Goal: Task Accomplishment & Management: Complete application form

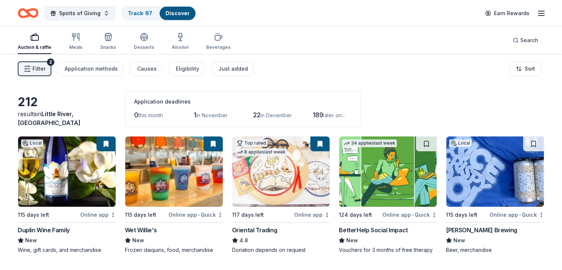
scroll to position [4962, 0]
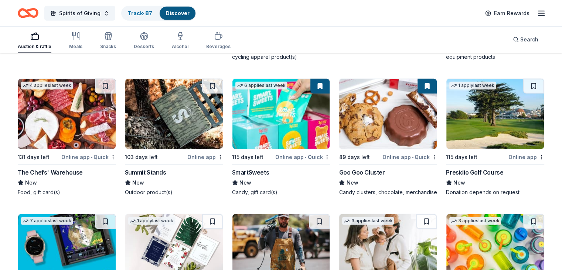
click at [60, 126] on img at bounding box center [67, 114] width 98 height 70
click at [77, 132] on img at bounding box center [67, 114] width 98 height 70
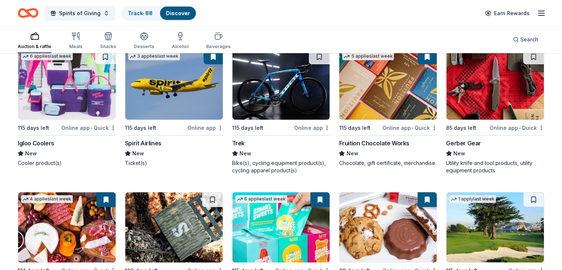
scroll to position [4844, 0]
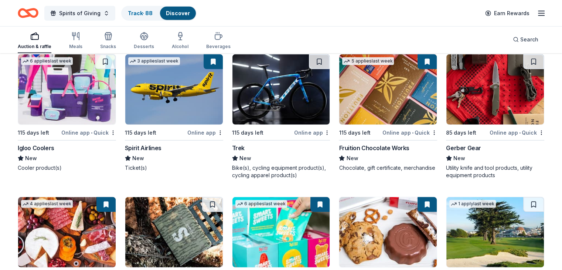
click at [278, 107] on img at bounding box center [281, 89] width 98 height 70
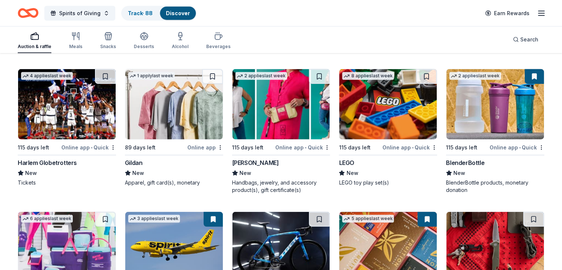
scroll to position [4672, 0]
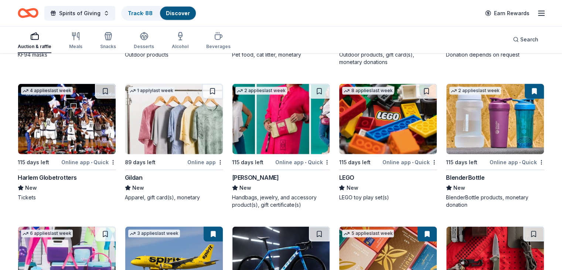
click at [275, 129] on img at bounding box center [281, 119] width 98 height 70
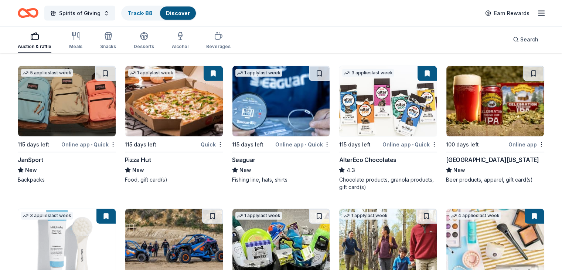
scroll to position [4397, 0]
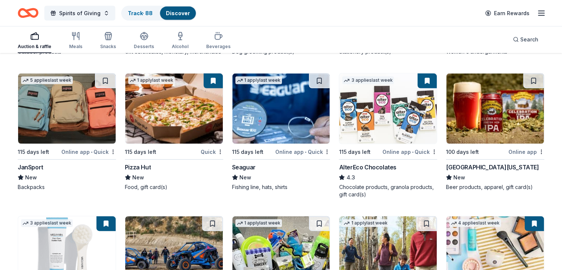
click at [383, 129] on img at bounding box center [388, 109] width 98 height 70
click at [480, 122] on img at bounding box center [495, 109] width 98 height 70
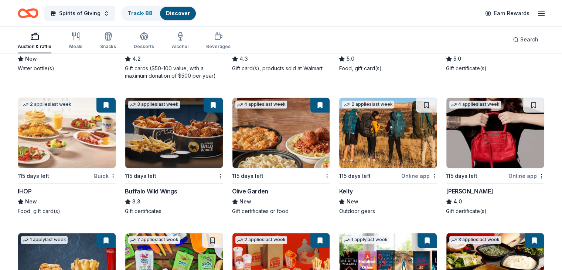
scroll to position [3821, 0]
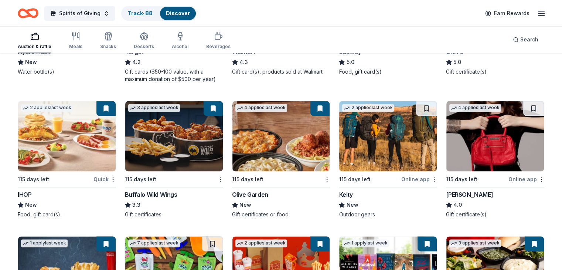
click at [64, 139] on img at bounding box center [67, 136] width 98 height 70
click at [181, 147] on img at bounding box center [174, 136] width 98 height 70
click at [286, 149] on img at bounding box center [281, 136] width 98 height 70
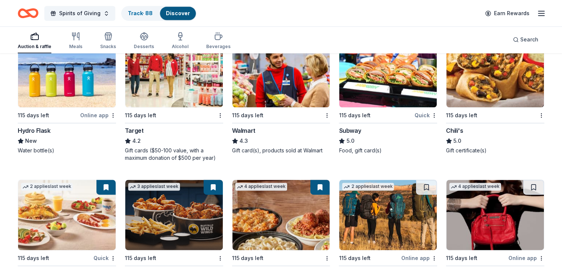
scroll to position [3708, 0]
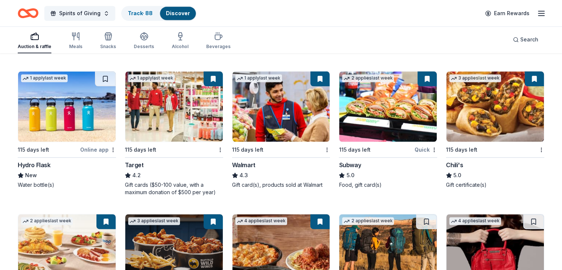
click at [382, 107] on img at bounding box center [388, 106] width 98 height 70
click at [488, 116] on img at bounding box center [495, 106] width 98 height 70
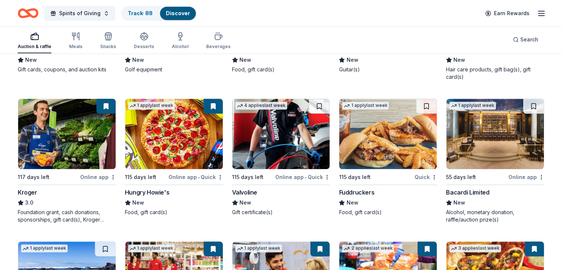
scroll to position [3530, 0]
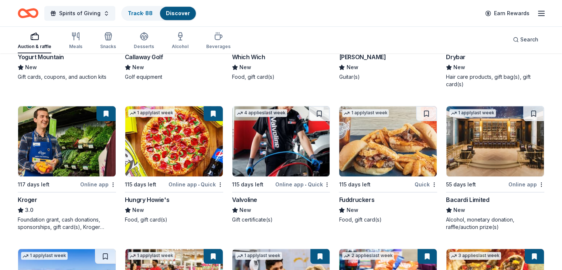
click at [184, 148] on img at bounding box center [174, 141] width 98 height 70
click at [275, 144] on img at bounding box center [281, 141] width 98 height 70
click at [389, 150] on img at bounding box center [388, 141] width 98 height 70
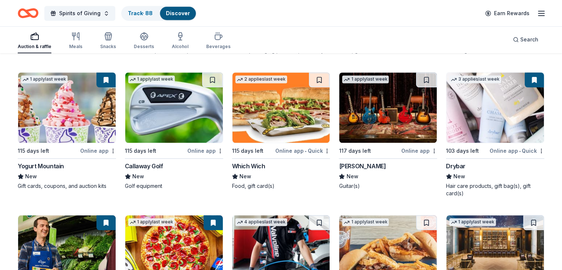
scroll to position [3371, 0]
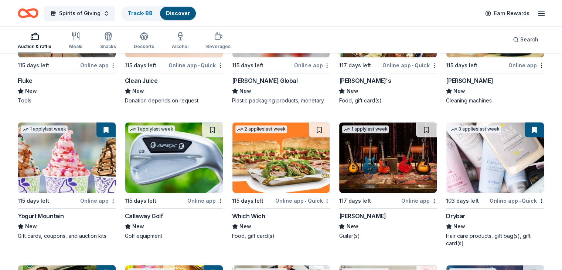
click at [288, 162] on img at bounding box center [281, 157] width 98 height 70
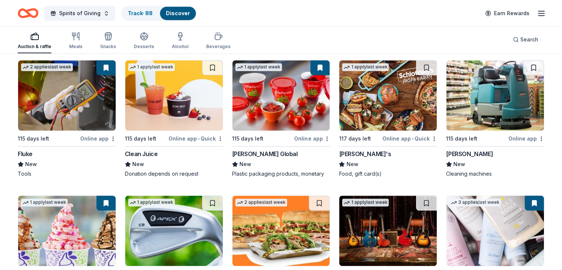
scroll to position [3283, 0]
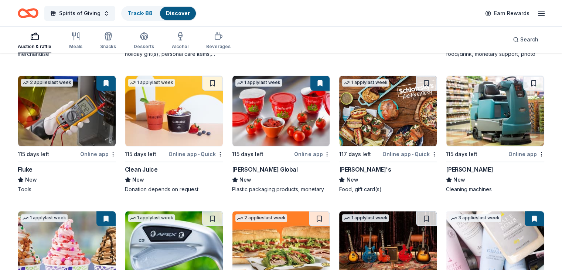
click at [383, 119] on img at bounding box center [388, 111] width 98 height 70
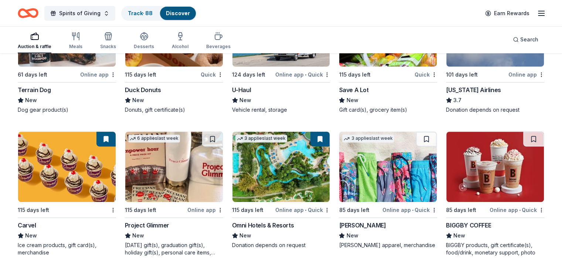
scroll to position [3091, 0]
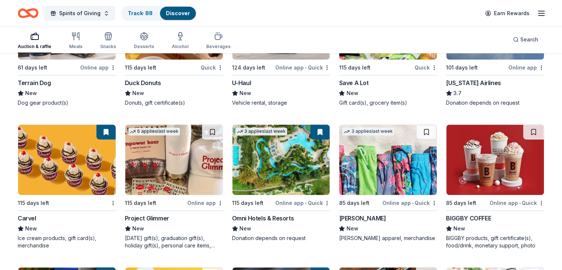
click at [178, 175] on img at bounding box center [174, 160] width 98 height 70
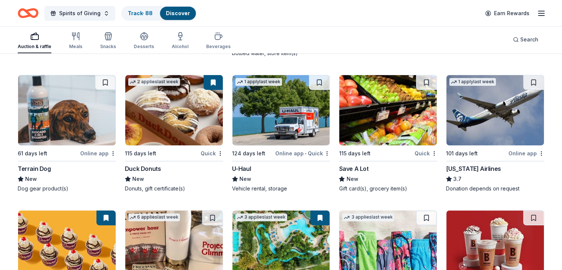
scroll to position [3003, 0]
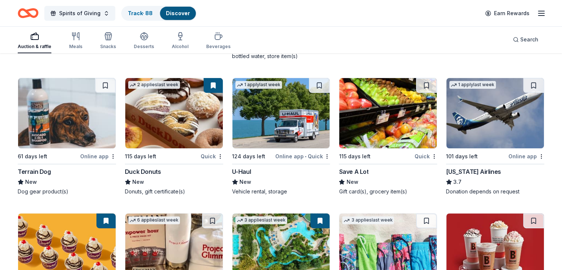
click at [189, 117] on img at bounding box center [174, 113] width 98 height 70
click at [380, 123] on img at bounding box center [388, 113] width 98 height 70
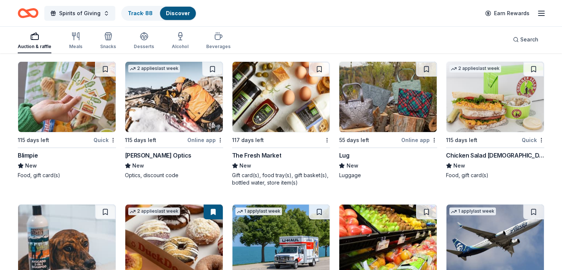
scroll to position [2869, 0]
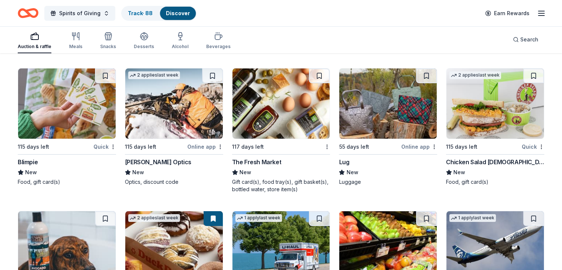
click at [483, 107] on img at bounding box center [495, 103] width 98 height 70
click at [283, 109] on img at bounding box center [281, 103] width 98 height 70
click at [63, 111] on img at bounding box center [67, 103] width 98 height 70
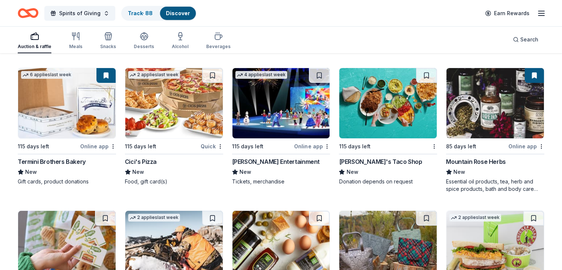
scroll to position [2722, 0]
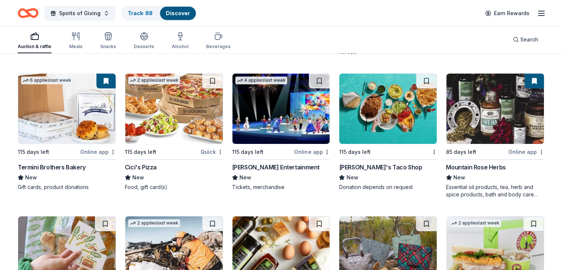
click at [163, 118] on img at bounding box center [174, 109] width 98 height 70
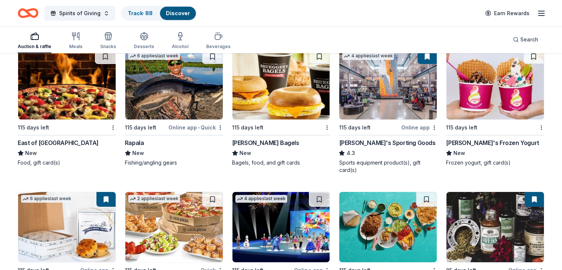
scroll to position [2589, 0]
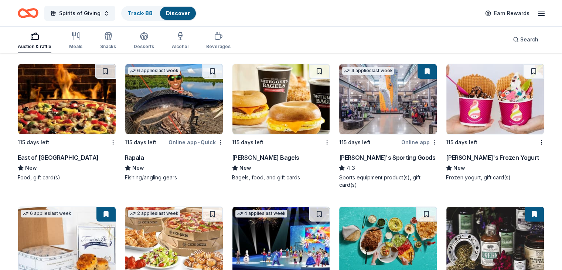
click at [288, 111] on img at bounding box center [281, 99] width 98 height 70
click at [482, 111] on img at bounding box center [495, 99] width 98 height 70
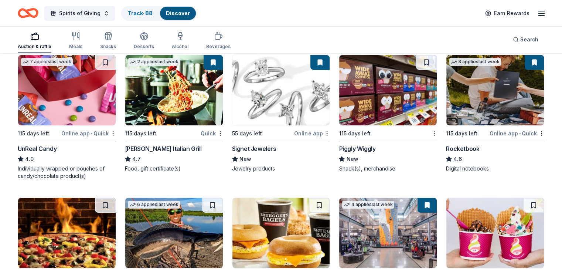
scroll to position [2451, 0]
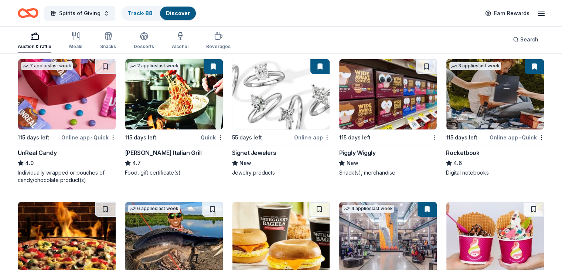
click at [381, 98] on img at bounding box center [388, 94] width 98 height 70
click at [172, 103] on img at bounding box center [174, 94] width 98 height 70
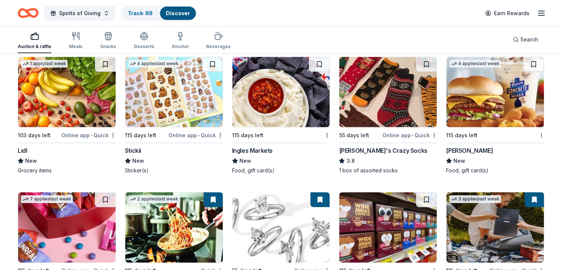
scroll to position [2303, 0]
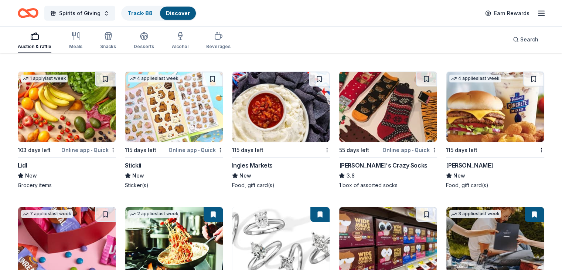
click at [278, 117] on img at bounding box center [281, 107] width 98 height 70
click at [490, 113] on img at bounding box center [495, 107] width 98 height 70
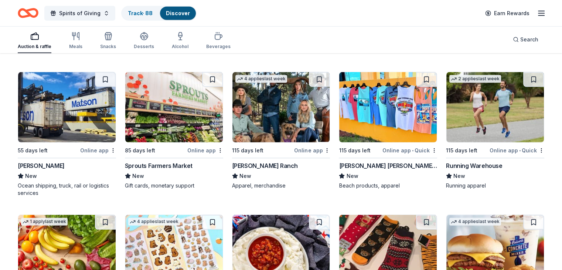
scroll to position [2130, 0]
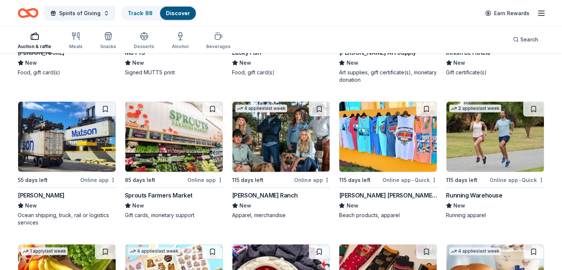
click at [188, 144] on img at bounding box center [174, 137] width 98 height 70
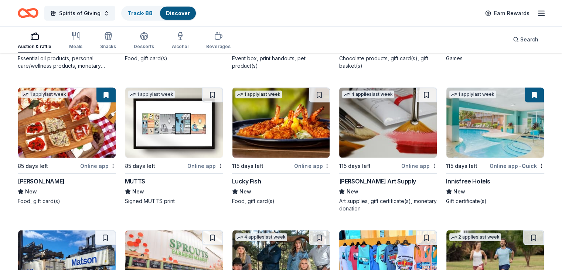
scroll to position [1997, 0]
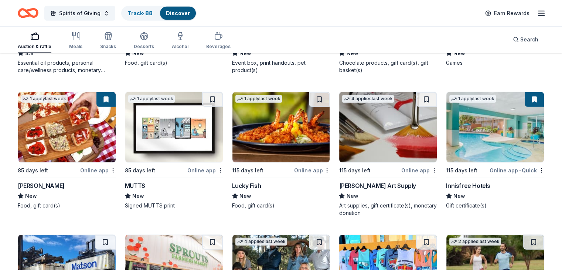
click at [71, 130] on img at bounding box center [67, 127] width 98 height 70
click at [285, 129] on img at bounding box center [281, 127] width 98 height 70
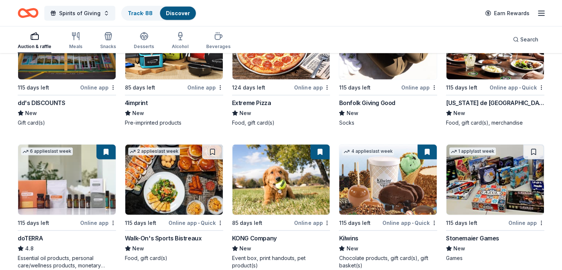
scroll to position [1817, 0]
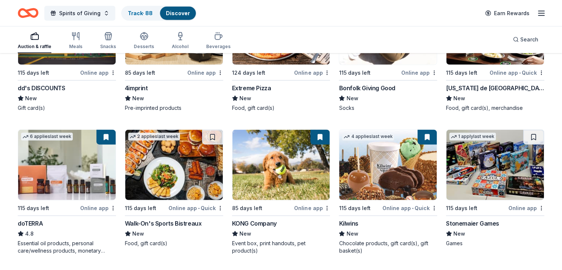
click at [173, 169] on img at bounding box center [174, 165] width 98 height 70
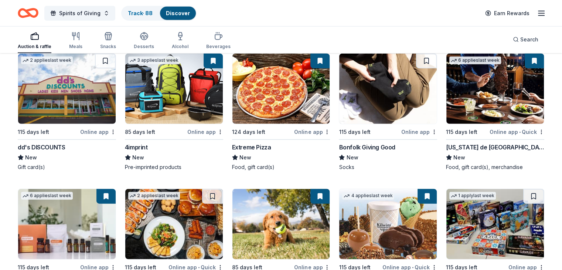
scroll to position [1743, 0]
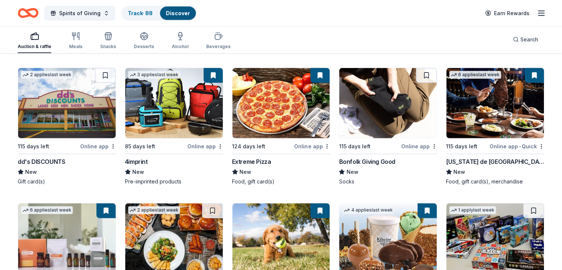
click at [269, 114] on img at bounding box center [281, 103] width 98 height 70
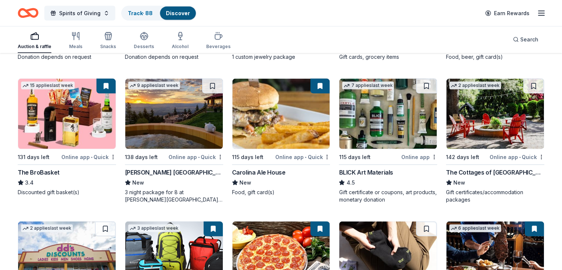
scroll to position [1581, 0]
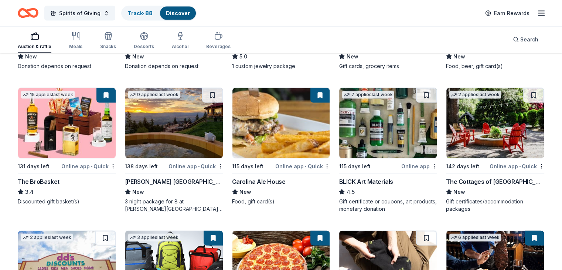
click at [390, 132] on img at bounding box center [388, 123] width 98 height 70
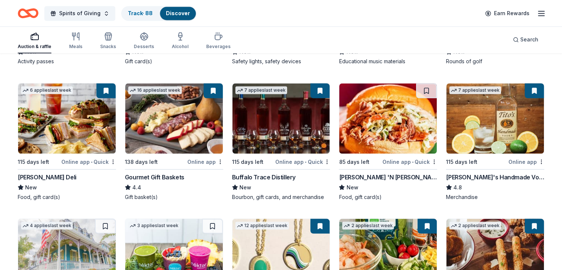
scroll to position [1315, 0]
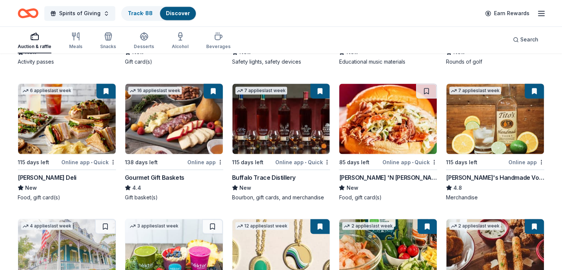
click at [375, 142] on img at bounding box center [388, 119] width 98 height 70
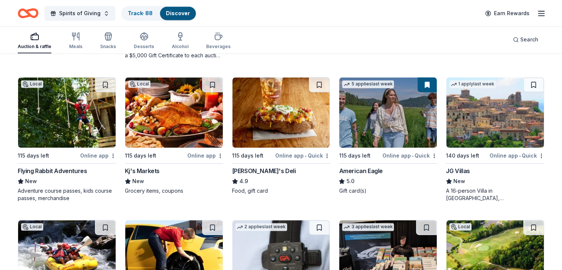
scroll to position [1039, 0]
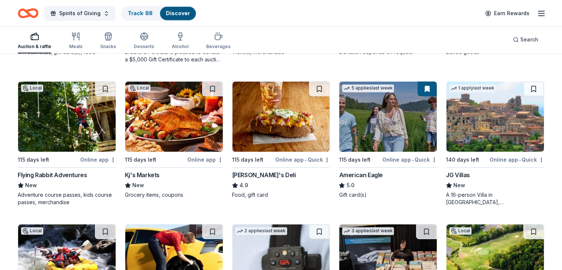
click at [271, 130] on img at bounding box center [281, 116] width 98 height 70
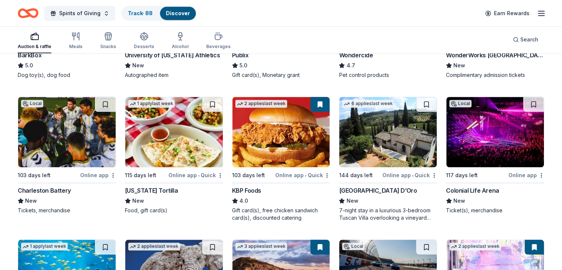
scroll to position [581, 0]
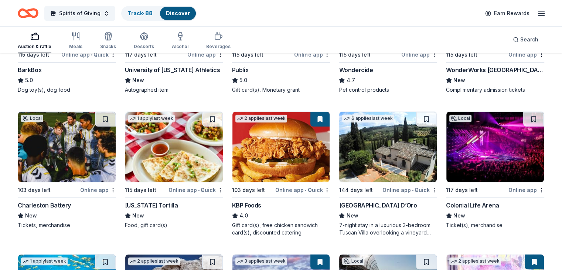
click at [182, 156] on img at bounding box center [174, 147] width 98 height 70
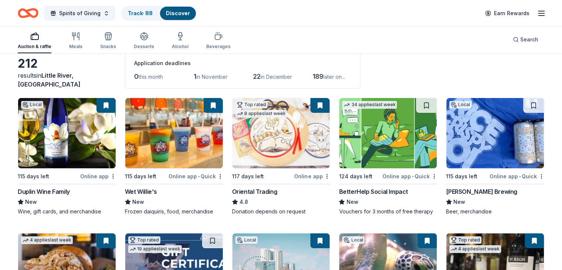
scroll to position [34, 0]
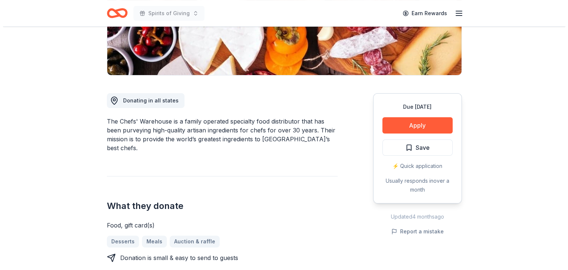
scroll to position [146, 0]
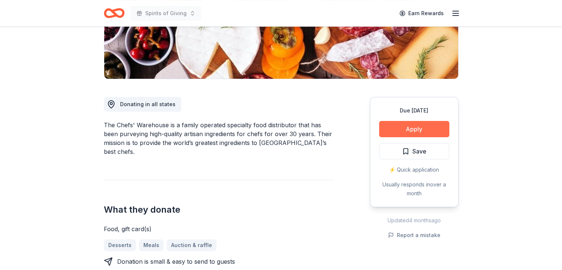
click at [415, 131] on button "Apply" at bounding box center [414, 129] width 70 height 16
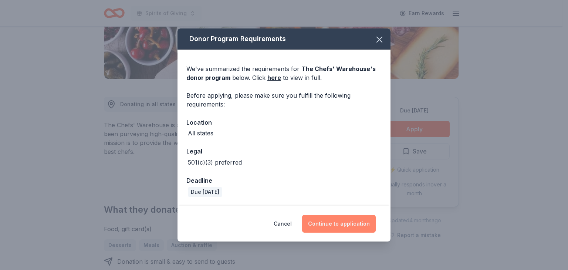
click at [344, 220] on button "Continue to application" at bounding box center [339, 224] width 74 height 18
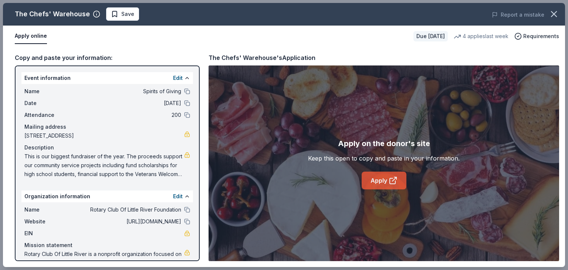
click at [390, 181] on icon at bounding box center [392, 180] width 9 height 9
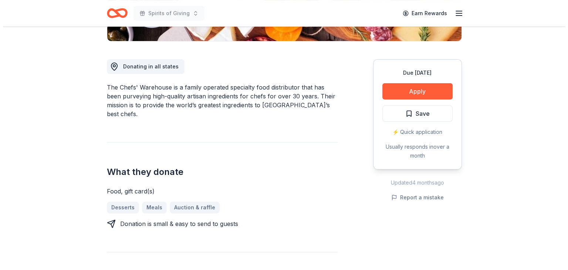
scroll to position [210, 0]
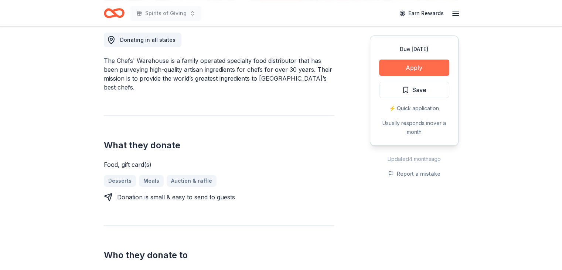
click at [422, 67] on button "Apply" at bounding box center [414, 68] width 70 height 16
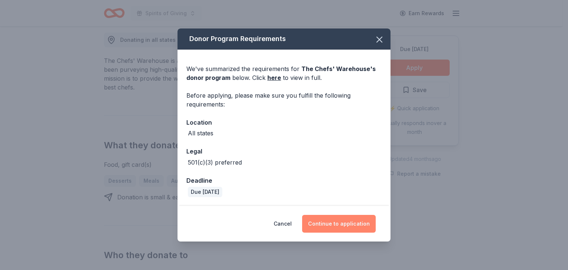
click at [350, 224] on button "Continue to application" at bounding box center [339, 224] width 74 height 18
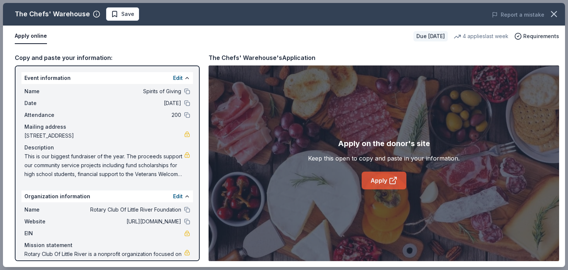
click at [378, 182] on link "Apply" at bounding box center [383, 180] width 45 height 18
click at [127, 13] on span "Save" at bounding box center [127, 14] width 13 height 9
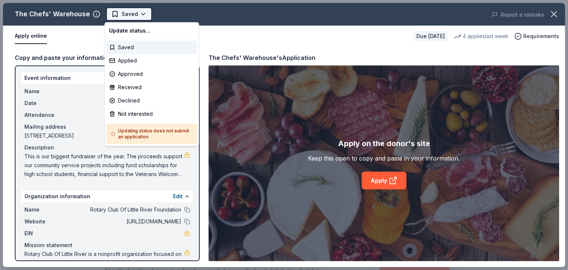
click at [143, 11] on body "Spirits of Giving Saved Apply Due in 131 days Share The Chefs' Warehouse New • …" at bounding box center [281, 135] width 562 height 270
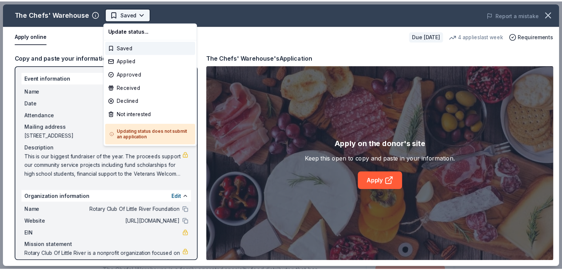
scroll to position [0, 0]
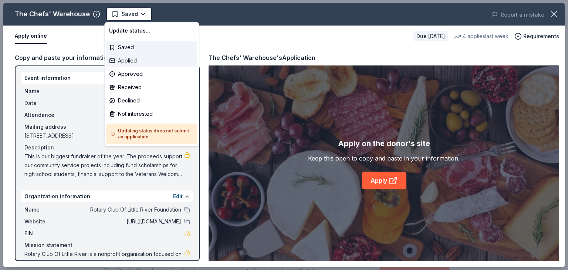
click at [128, 60] on div "Applied" at bounding box center [151, 60] width 91 height 13
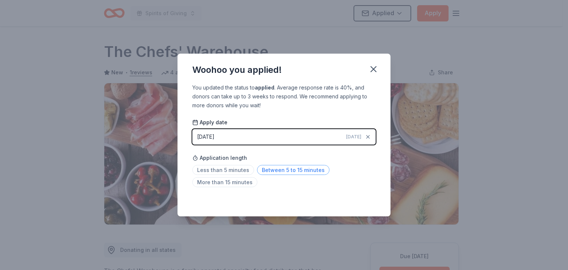
click at [300, 171] on span "Between 5 to 15 minutes" at bounding box center [293, 170] width 72 height 10
drag, startPoint x: 373, startPoint y: 69, endPoint x: 379, endPoint y: 64, distance: 8.7
click at [373, 69] on icon "button" at bounding box center [373, 69] width 10 height 10
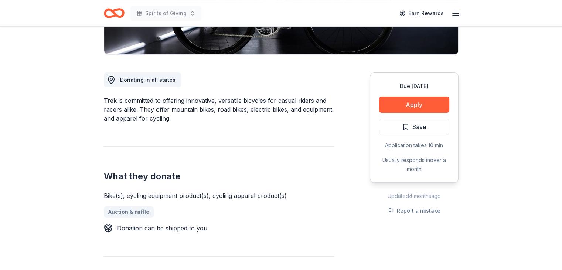
scroll to position [176, 0]
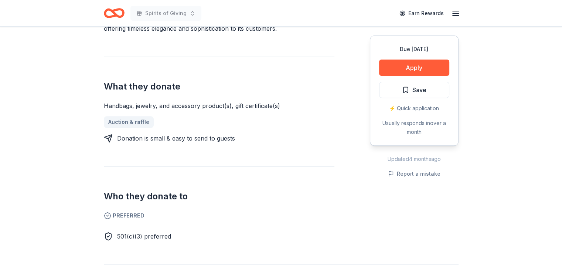
scroll to position [285, 0]
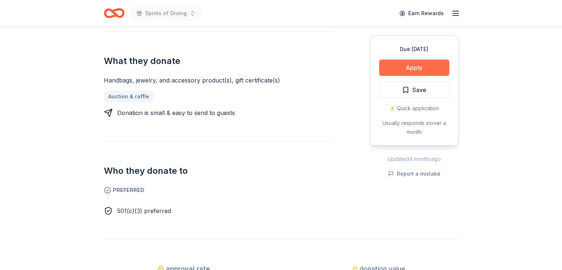
click at [417, 70] on button "Apply" at bounding box center [414, 68] width 70 height 16
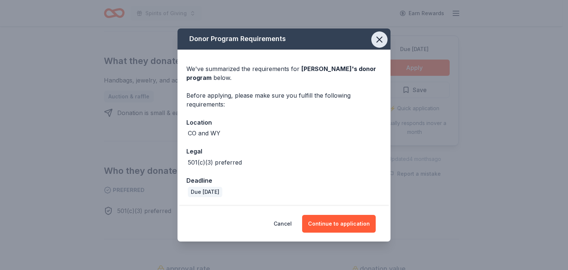
click at [382, 39] on icon "button" at bounding box center [379, 39] width 10 height 10
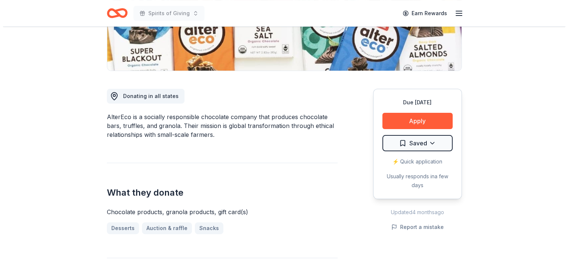
scroll to position [159, 0]
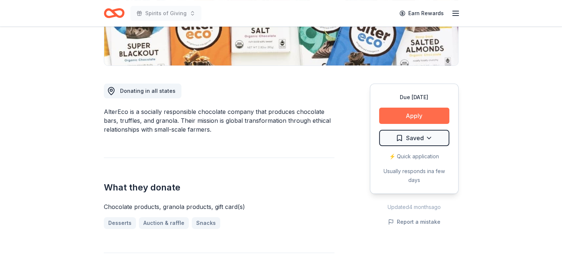
click at [417, 115] on button "Apply" at bounding box center [414, 116] width 70 height 16
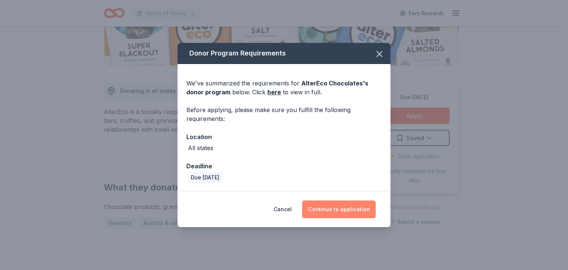
click at [343, 207] on button "Continue to application" at bounding box center [339, 209] width 74 height 18
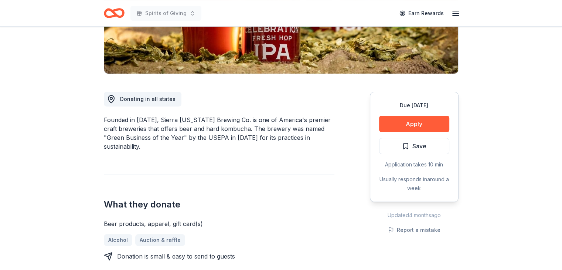
scroll to position [154, 0]
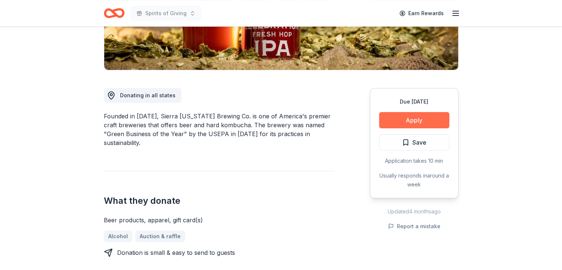
click at [408, 121] on button "Apply" at bounding box center [414, 120] width 70 height 16
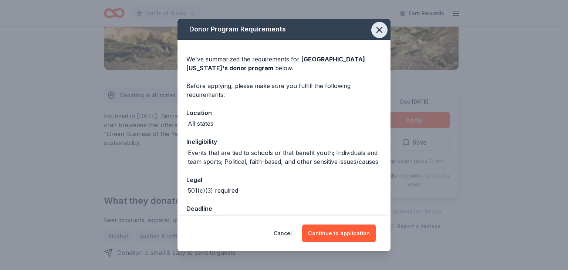
click at [374, 33] on icon "button" at bounding box center [379, 30] width 10 height 10
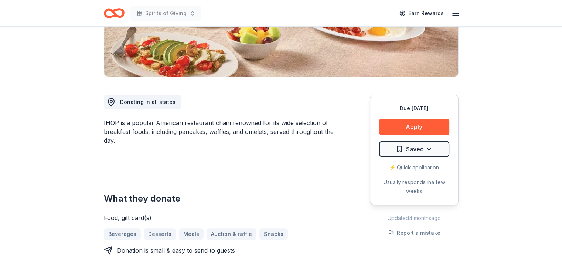
scroll to position [154, 0]
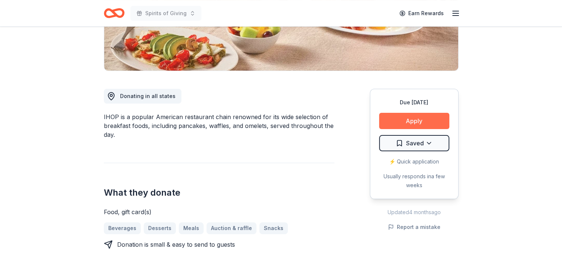
click at [417, 122] on button "Apply" at bounding box center [414, 121] width 70 height 16
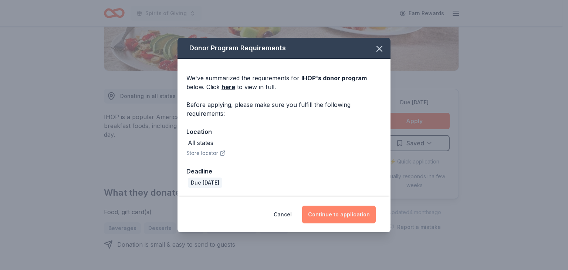
click at [346, 215] on button "Continue to application" at bounding box center [339, 214] width 74 height 18
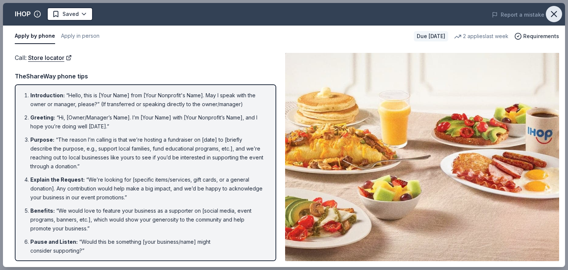
click at [555, 15] on icon "button" at bounding box center [553, 14] width 10 height 10
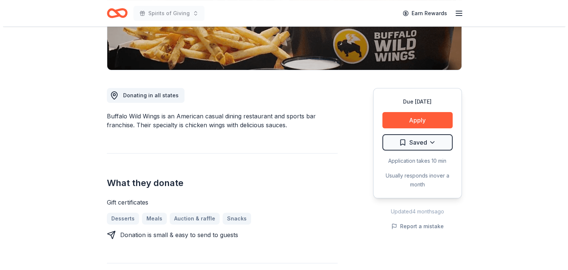
scroll to position [51, 0]
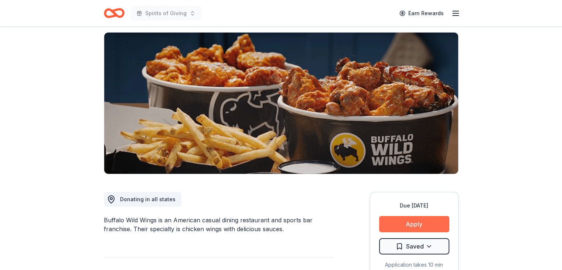
click at [417, 222] on button "Apply" at bounding box center [414, 224] width 70 height 16
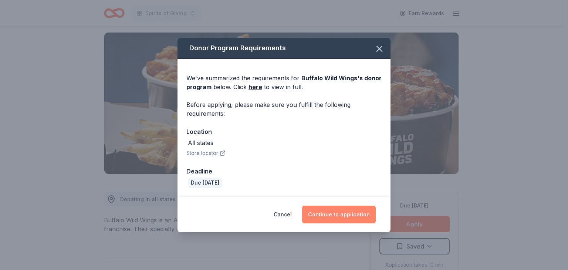
click at [341, 214] on button "Continue to application" at bounding box center [339, 214] width 74 height 18
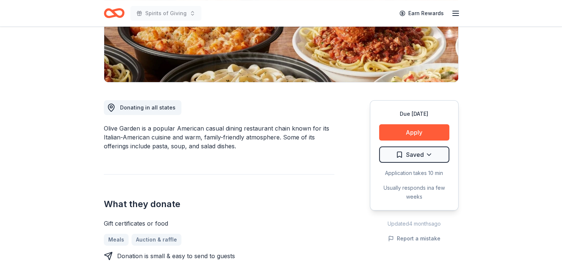
scroll to position [182, 0]
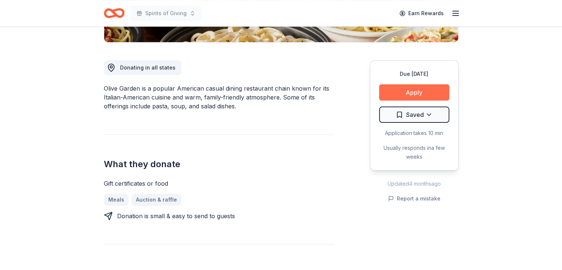
click at [416, 94] on button "Apply" at bounding box center [414, 92] width 70 height 16
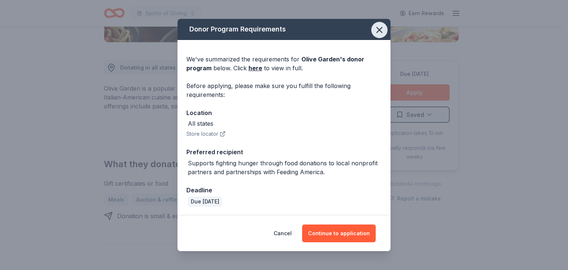
click at [382, 31] on icon "button" at bounding box center [379, 30] width 10 height 10
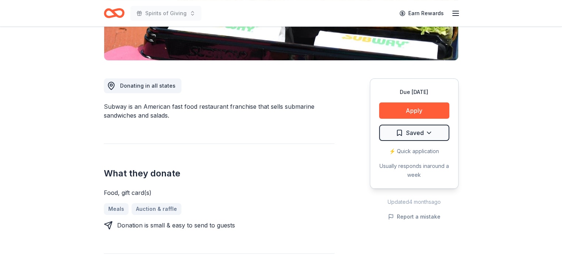
scroll to position [170, 0]
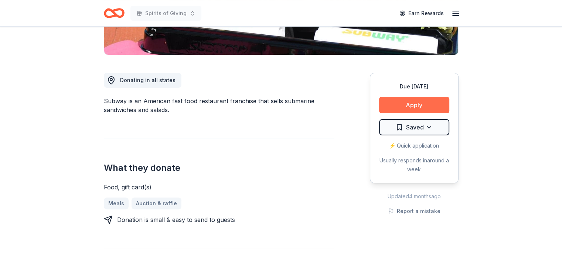
click at [422, 101] on button "Apply" at bounding box center [414, 105] width 70 height 16
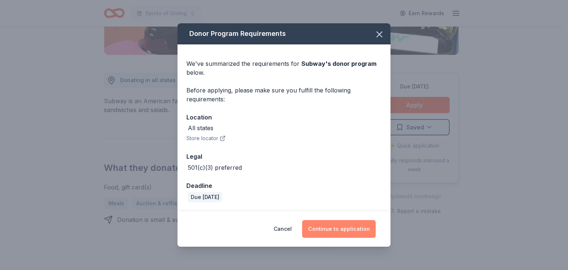
click at [347, 228] on button "Continue to application" at bounding box center [339, 229] width 74 height 18
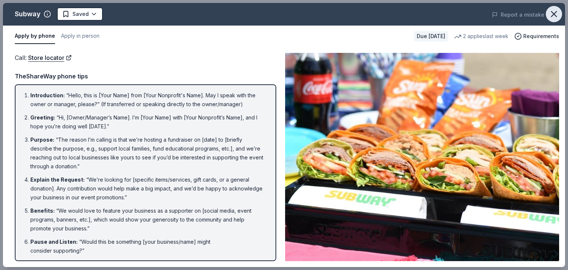
click at [554, 9] on icon "button" at bounding box center [553, 14] width 10 height 10
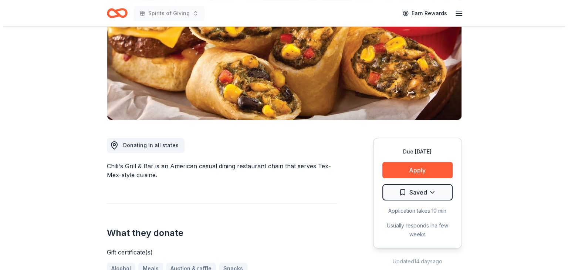
scroll to position [156, 0]
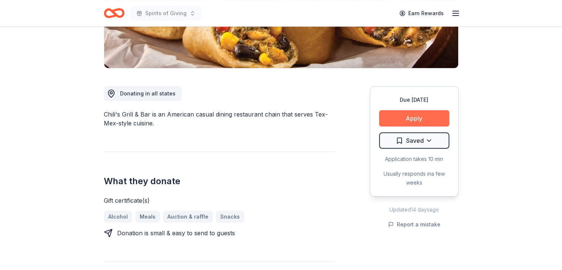
click at [419, 117] on button "Apply" at bounding box center [414, 118] width 70 height 16
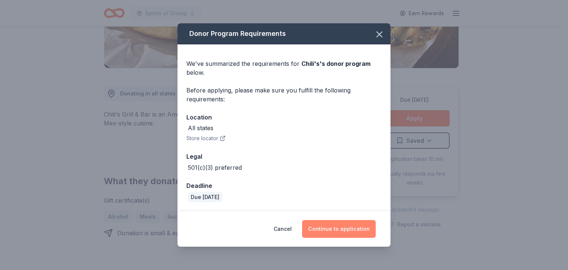
click at [340, 230] on button "Continue to application" at bounding box center [339, 229] width 74 height 18
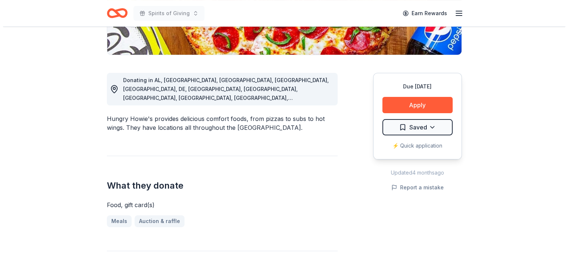
scroll to position [172, 0]
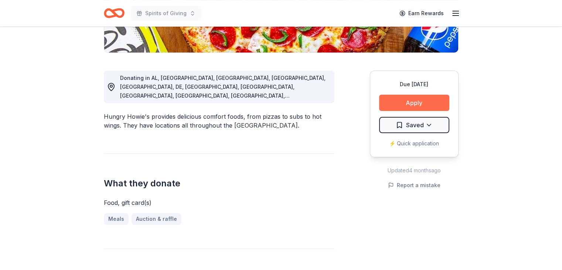
click at [410, 103] on button "Apply" at bounding box center [414, 103] width 70 height 16
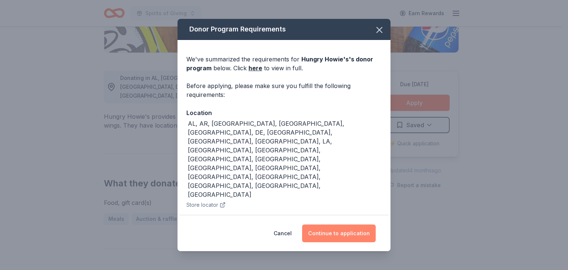
click at [345, 232] on button "Continue to application" at bounding box center [339, 233] width 74 height 18
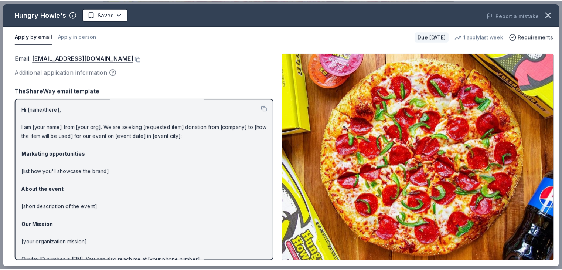
scroll to position [172, 0]
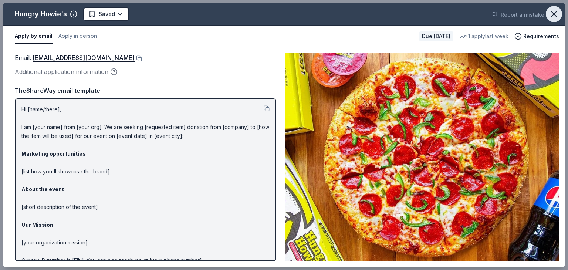
click at [554, 13] on icon "button" at bounding box center [553, 13] width 5 height 5
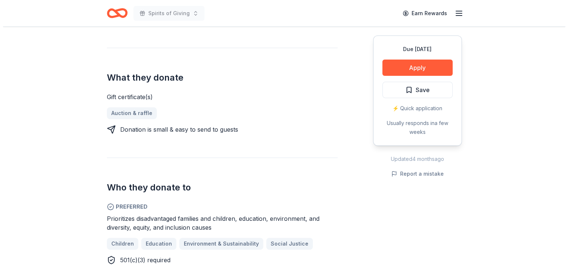
scroll to position [272, 0]
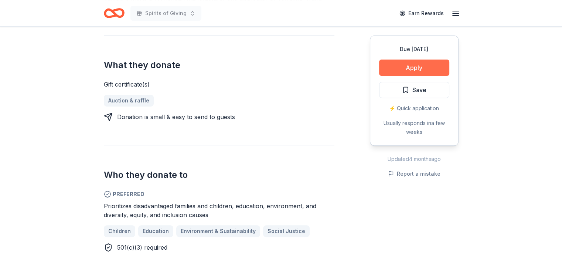
click at [421, 68] on button "Apply" at bounding box center [414, 68] width 70 height 16
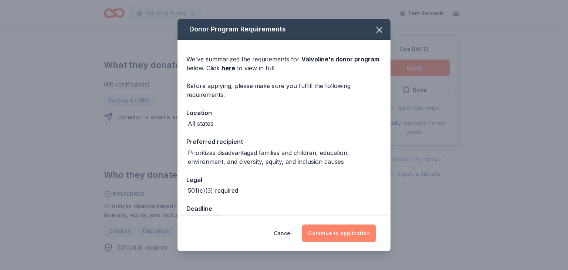
click at [341, 232] on button "Continue to application" at bounding box center [339, 233] width 74 height 18
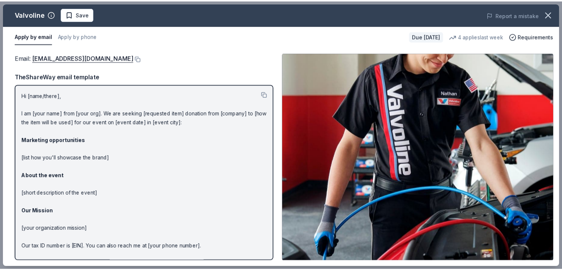
scroll to position [273, 0]
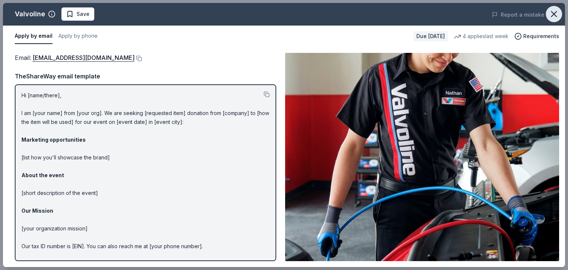
click at [554, 13] on icon "button" at bounding box center [553, 13] width 5 height 5
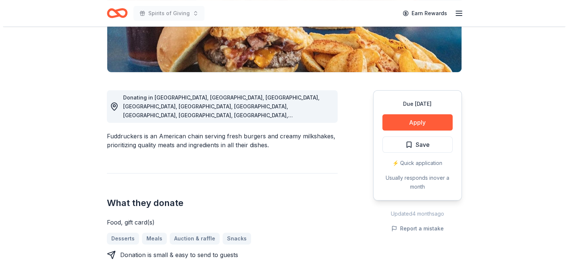
scroll to position [157, 0]
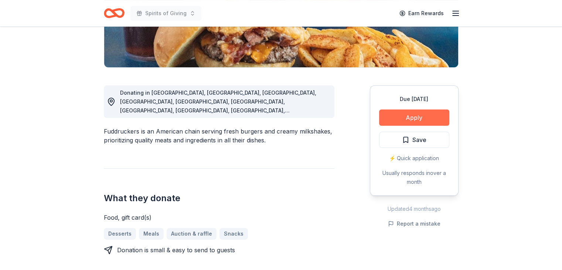
click at [413, 117] on button "Apply" at bounding box center [414, 117] width 70 height 16
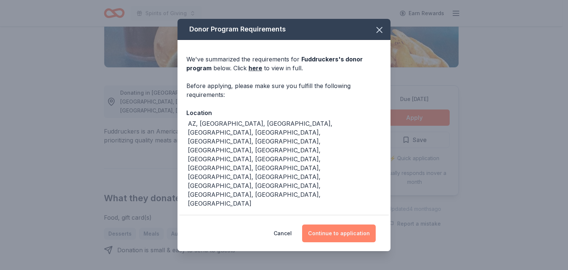
click at [341, 225] on button "Continue to application" at bounding box center [339, 233] width 74 height 18
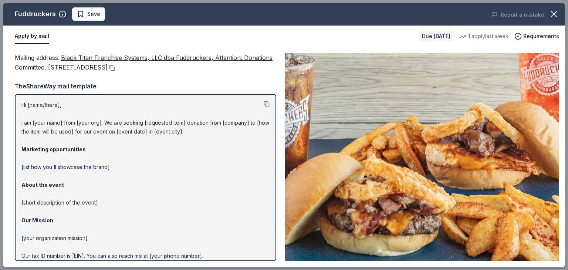
scroll to position [157, 0]
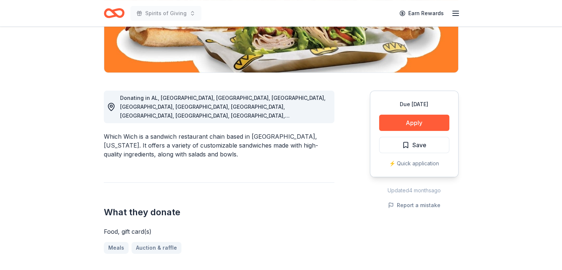
scroll to position [153, 0]
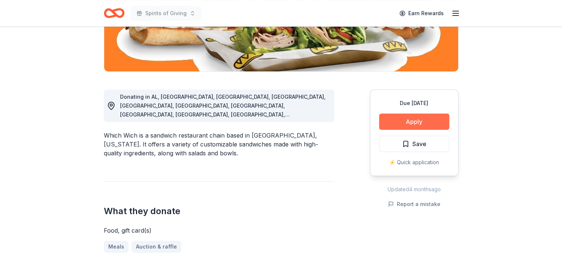
click at [416, 122] on button "Apply" at bounding box center [414, 121] width 70 height 16
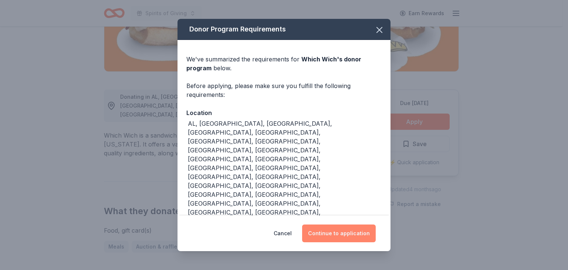
click at [350, 224] on button "Continue to application" at bounding box center [339, 233] width 74 height 18
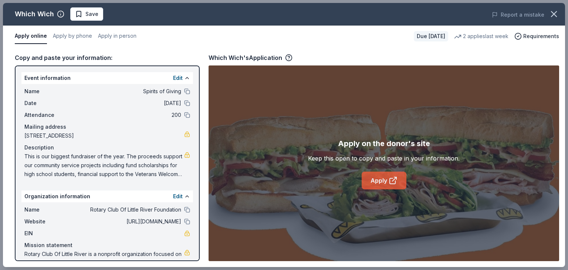
click at [388, 182] on link "Apply" at bounding box center [383, 180] width 45 height 18
click at [553, 17] on icon "button" at bounding box center [553, 14] width 10 height 10
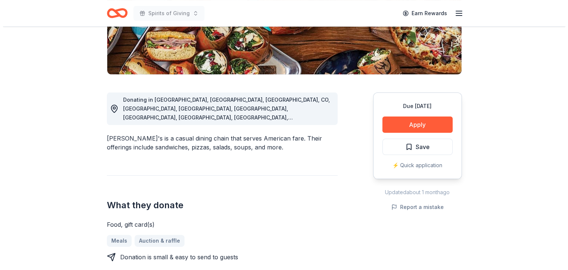
scroll to position [157, 0]
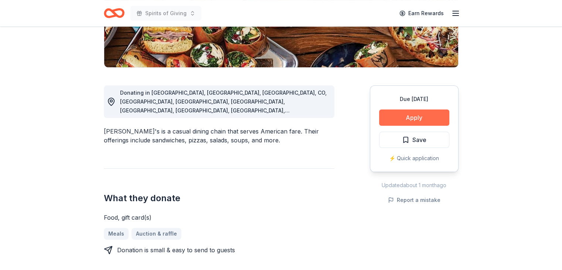
click at [412, 117] on button "Apply" at bounding box center [414, 117] width 70 height 16
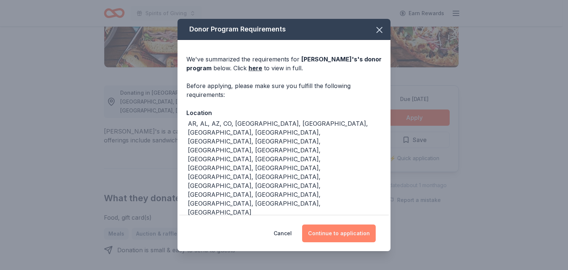
click at [340, 230] on button "Continue to application" at bounding box center [339, 233] width 74 height 18
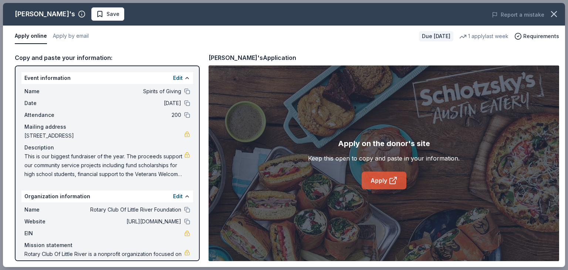
click at [388, 177] on link "Apply" at bounding box center [383, 180] width 45 height 18
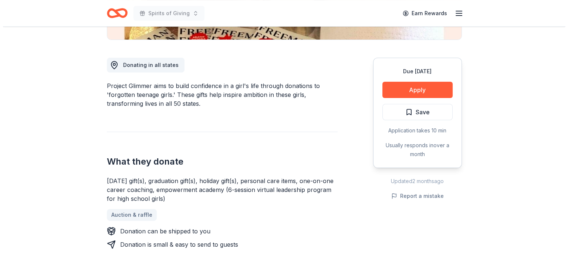
scroll to position [186, 0]
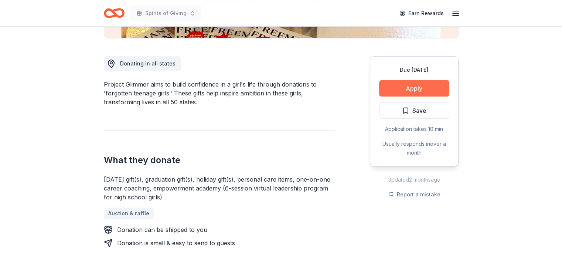
click at [416, 89] on button "Apply" at bounding box center [414, 88] width 70 height 16
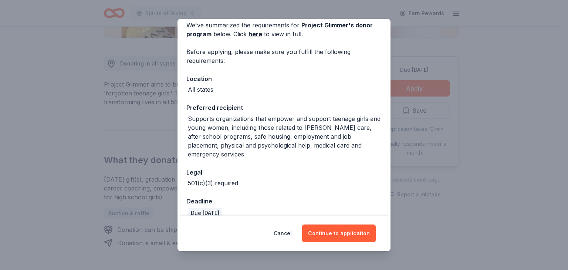
scroll to position [35, 0]
click at [348, 233] on button "Continue to application" at bounding box center [339, 233] width 74 height 18
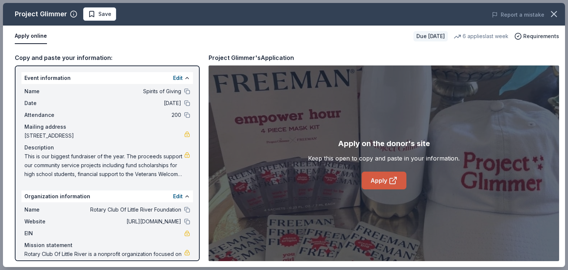
click at [388, 179] on icon at bounding box center [392, 180] width 9 height 9
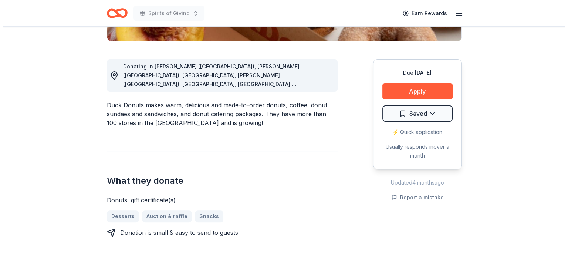
scroll to position [186, 0]
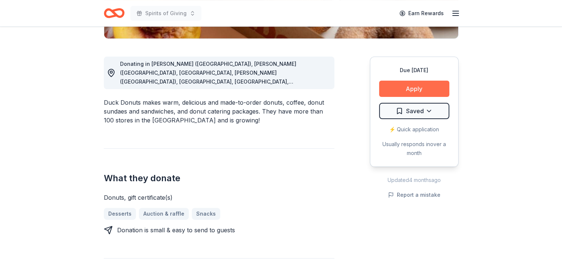
click at [418, 88] on button "Apply" at bounding box center [414, 89] width 70 height 16
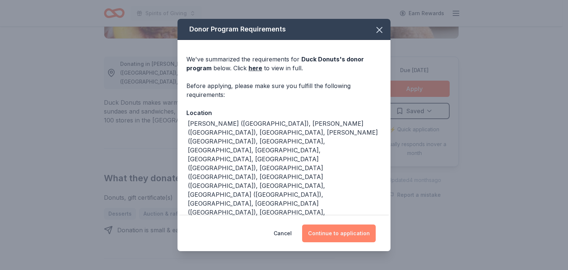
click at [345, 227] on button "Continue to application" at bounding box center [339, 233] width 74 height 18
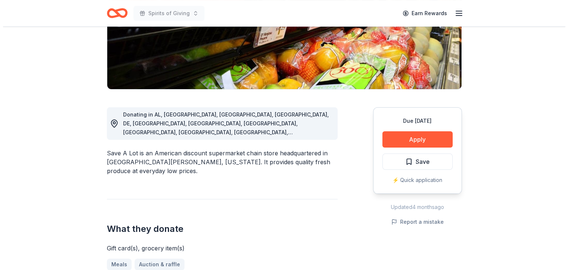
scroll to position [227, 0]
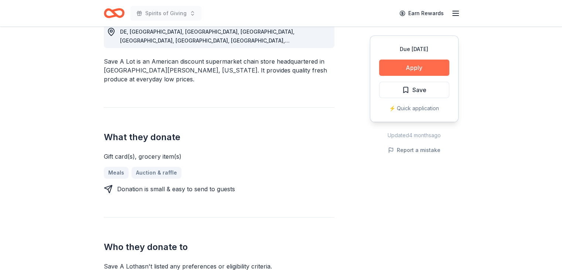
click at [424, 66] on button "Apply" at bounding box center [414, 68] width 70 height 16
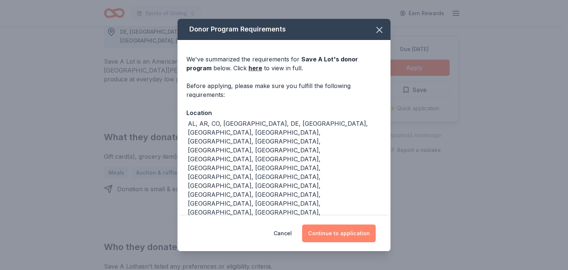
click at [350, 224] on button "Continue to application" at bounding box center [339, 233] width 74 height 18
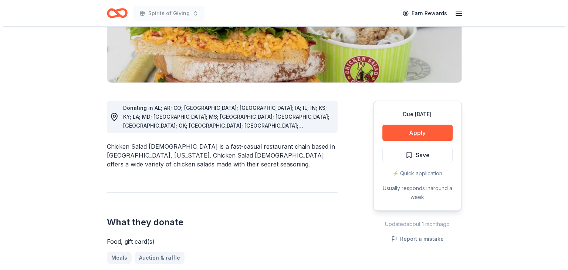
scroll to position [145, 0]
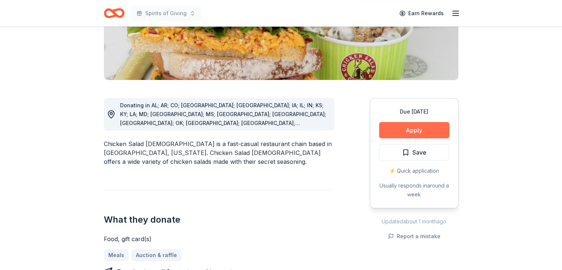
click at [425, 129] on button "Apply" at bounding box center [414, 130] width 70 height 16
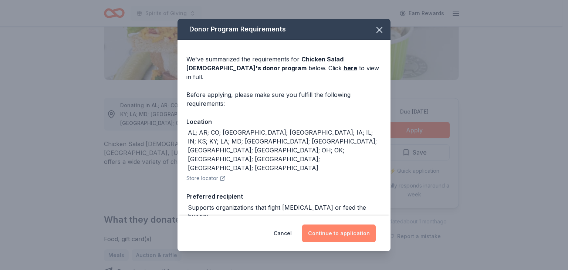
click at [344, 232] on button "Continue to application" at bounding box center [339, 233] width 74 height 18
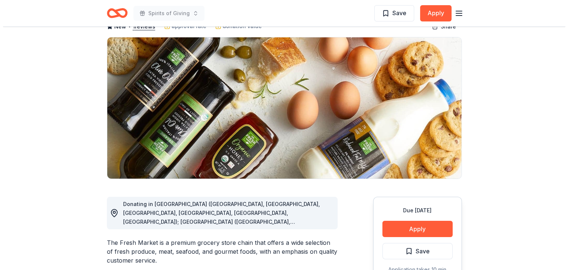
scroll to position [85, 0]
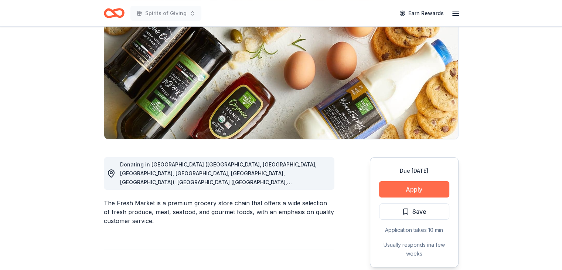
click at [419, 188] on button "Apply" at bounding box center [414, 189] width 70 height 16
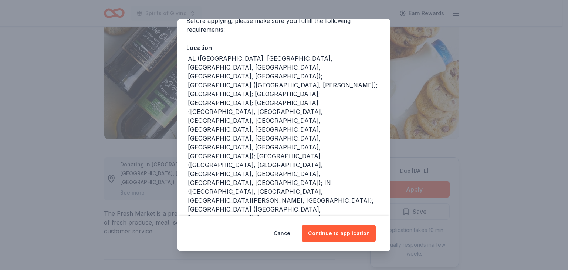
scroll to position [68, 0]
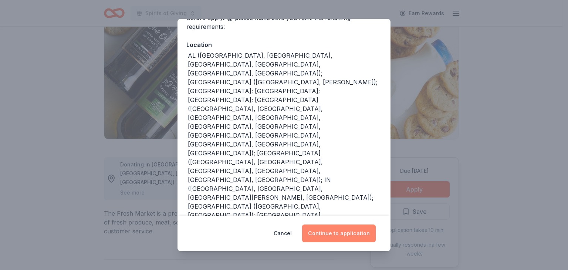
click at [348, 235] on button "Continue to application" at bounding box center [339, 233] width 74 height 18
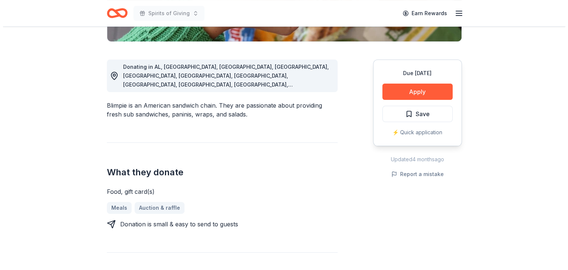
scroll to position [185, 0]
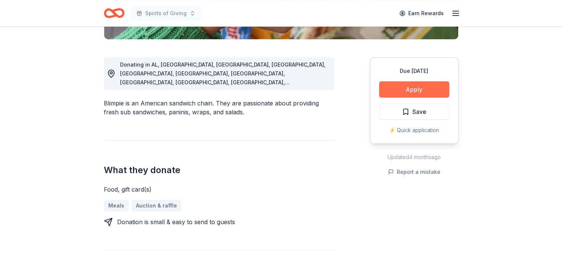
click at [417, 89] on button "Apply" at bounding box center [414, 89] width 70 height 16
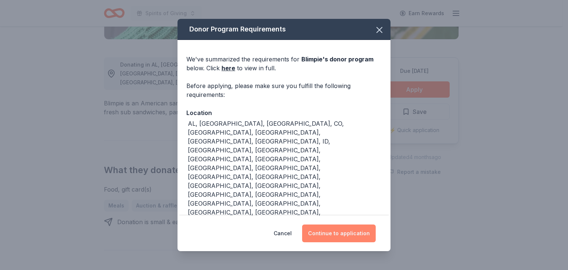
click at [352, 224] on button "Continue to application" at bounding box center [339, 233] width 74 height 18
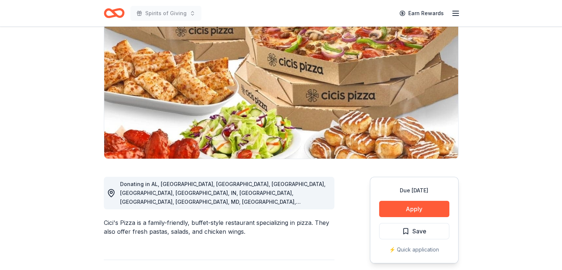
scroll to position [77, 0]
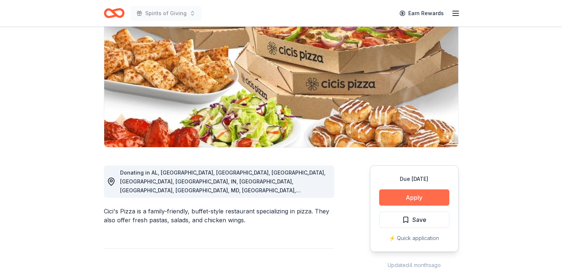
click at [417, 196] on button "Apply" at bounding box center [414, 197] width 70 height 16
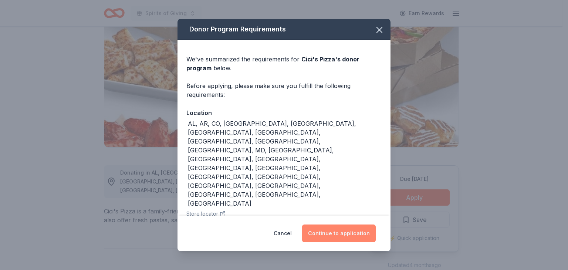
click at [331, 224] on button "Continue to application" at bounding box center [339, 233] width 74 height 18
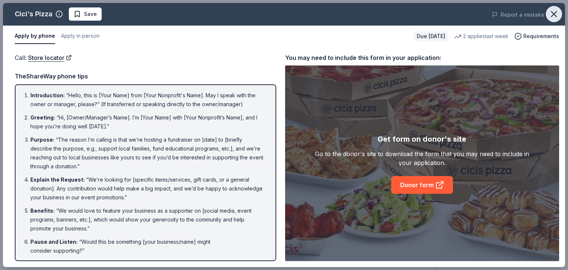
click at [551, 13] on icon "button" at bounding box center [553, 14] width 10 height 10
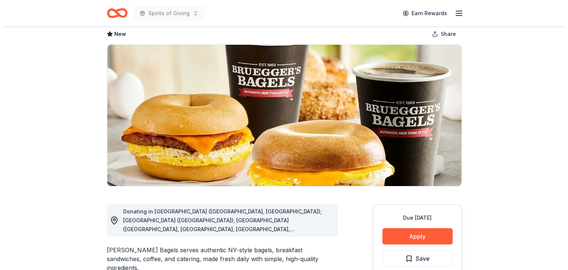
scroll to position [64, 0]
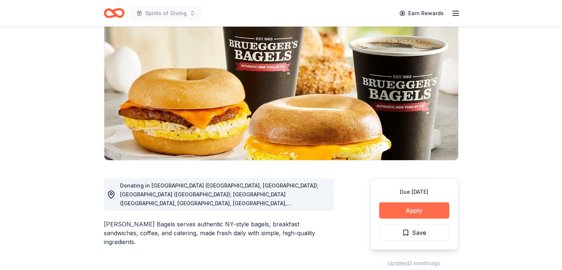
click at [415, 208] on button "Apply" at bounding box center [414, 210] width 70 height 16
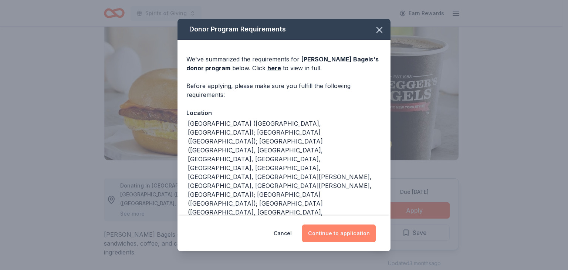
click at [352, 232] on button "Continue to application" at bounding box center [339, 233] width 74 height 18
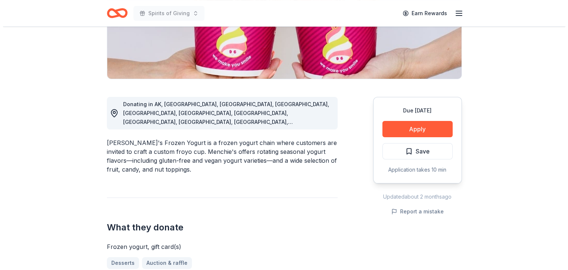
scroll to position [141, 0]
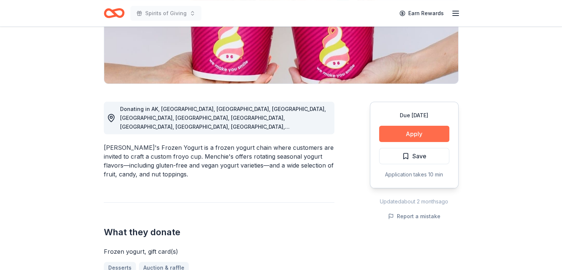
click at [417, 134] on button "Apply" at bounding box center [414, 134] width 70 height 16
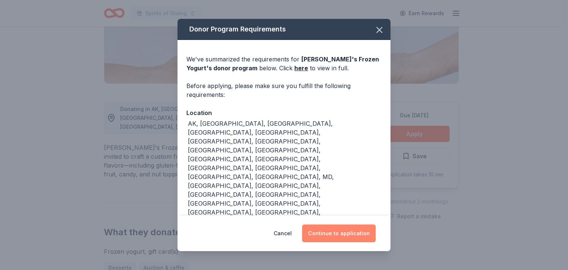
click at [341, 224] on button "Continue to application" at bounding box center [339, 233] width 74 height 18
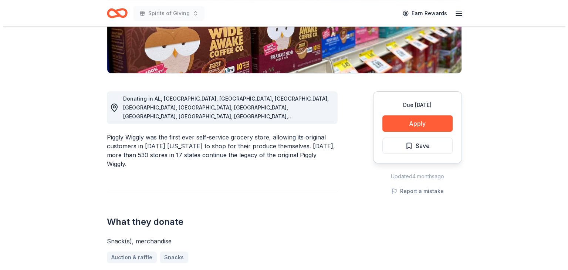
scroll to position [159, 0]
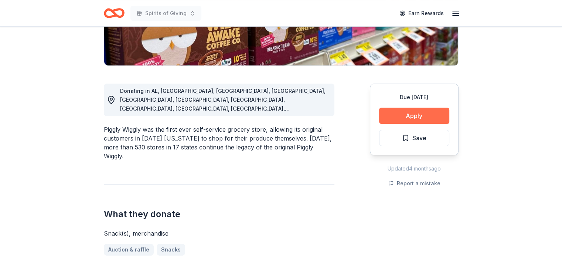
click at [414, 115] on button "Apply" at bounding box center [414, 116] width 70 height 16
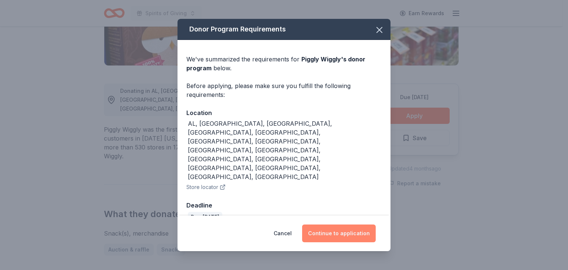
click at [338, 224] on button "Continue to application" at bounding box center [339, 233] width 74 height 18
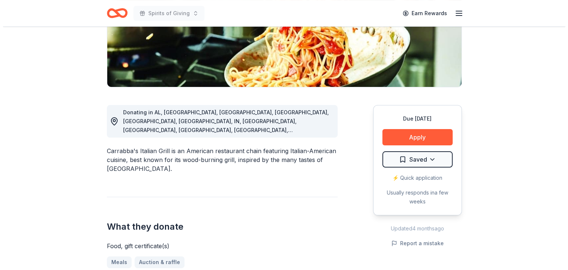
scroll to position [174, 0]
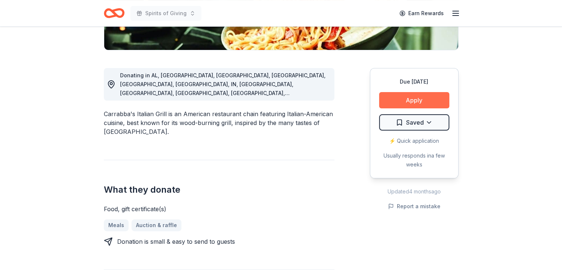
click at [415, 100] on button "Apply" at bounding box center [414, 100] width 70 height 16
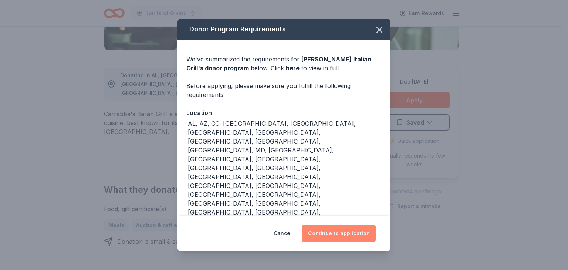
click at [346, 224] on button "Continue to application" at bounding box center [339, 233] width 74 height 18
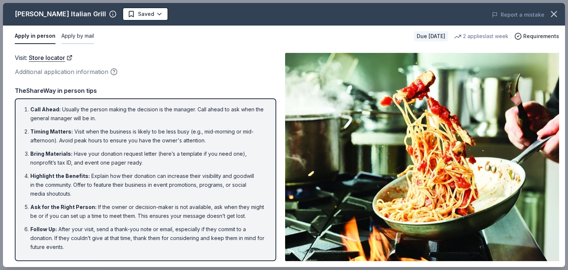
click at [83, 36] on button "Apply by mail" at bounding box center [77, 36] width 33 height 16
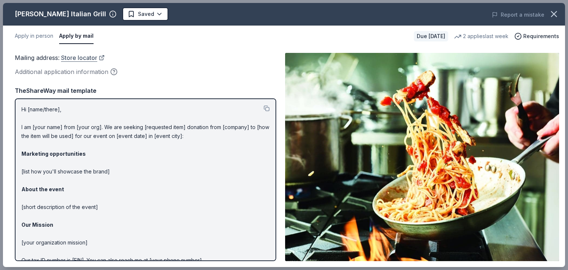
click at [87, 58] on link "Store locator" at bounding box center [83, 58] width 44 height 10
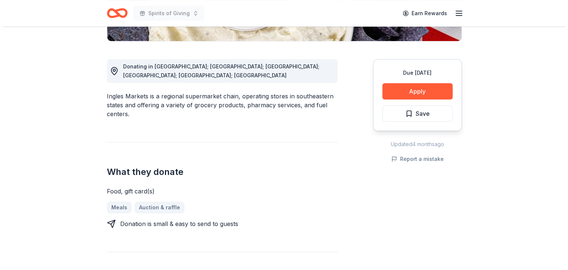
scroll to position [190, 0]
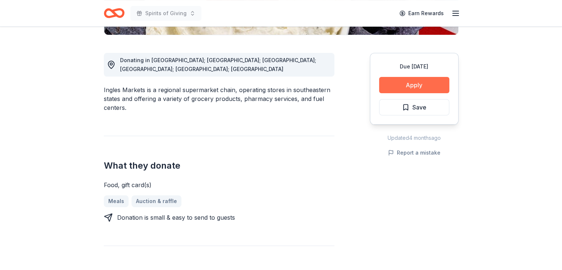
click at [423, 82] on button "Apply" at bounding box center [414, 85] width 70 height 16
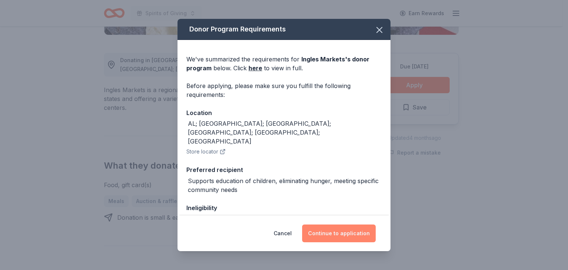
click at [340, 232] on button "Continue to application" at bounding box center [339, 233] width 74 height 18
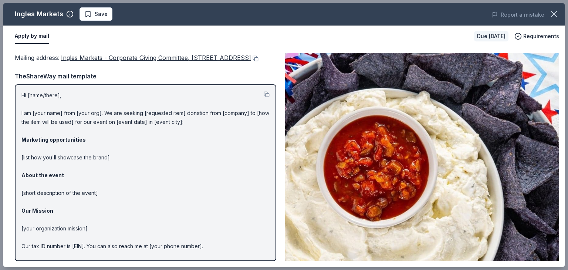
scroll to position [190, 0]
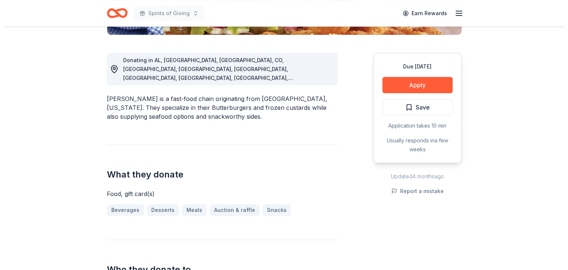
scroll to position [198, 0]
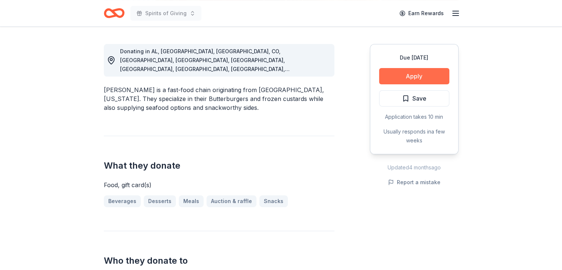
click at [410, 75] on button "Apply" at bounding box center [414, 76] width 70 height 16
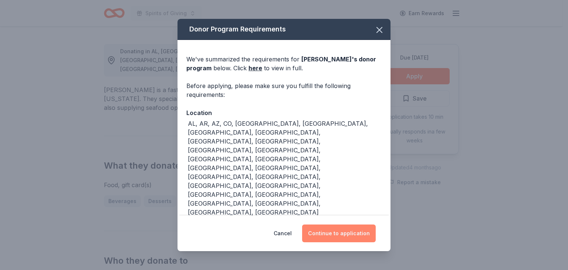
click at [347, 232] on button "Continue to application" at bounding box center [339, 233] width 74 height 18
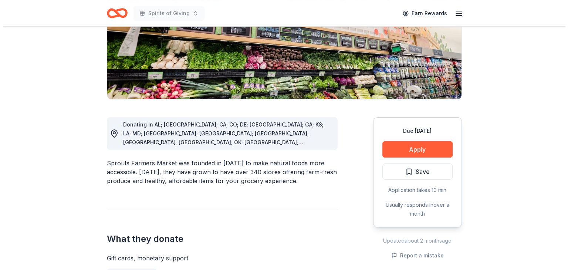
scroll to position [163, 0]
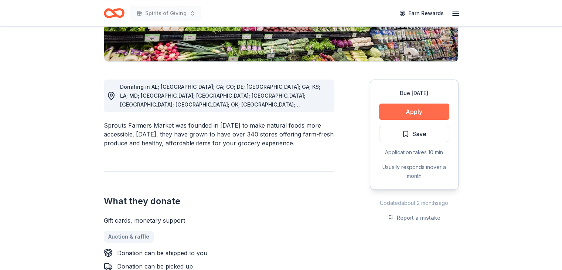
click at [414, 111] on button "Apply" at bounding box center [414, 111] width 70 height 16
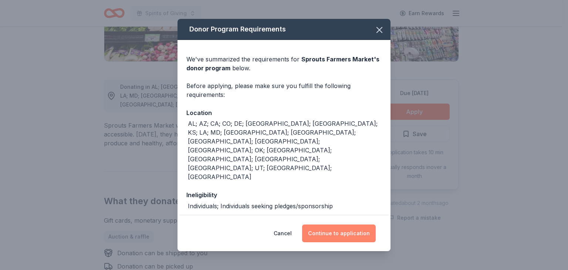
click at [349, 231] on button "Continue to application" at bounding box center [339, 233] width 74 height 18
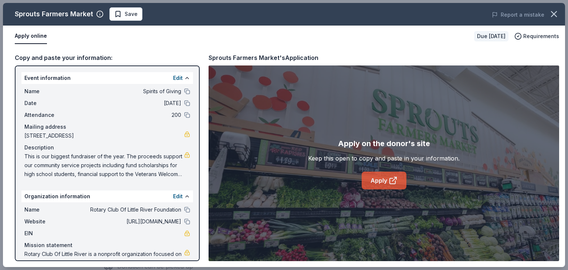
click at [395, 180] on icon at bounding box center [393, 181] width 6 height 6
click at [390, 178] on icon at bounding box center [393, 181] width 6 height 6
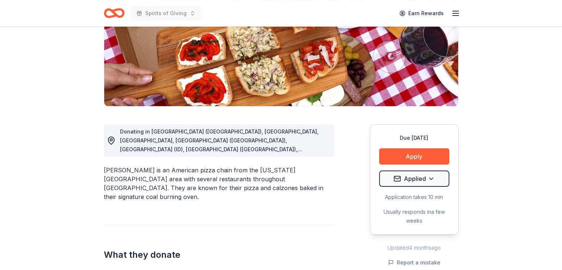
scroll to position [123, 0]
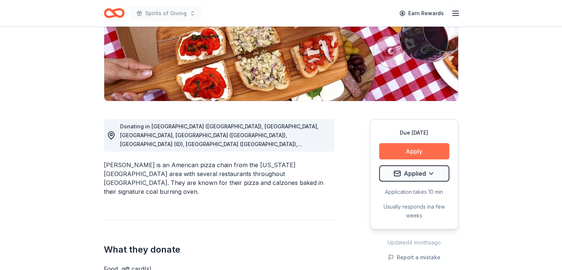
click at [408, 151] on button "Apply" at bounding box center [414, 151] width 70 height 16
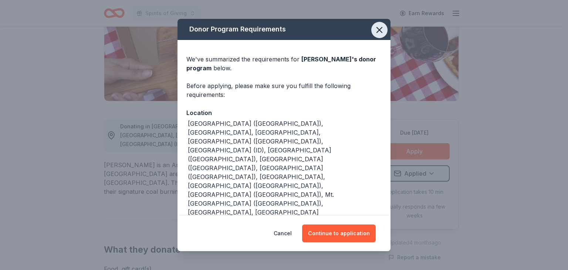
click at [377, 30] on icon "button" at bounding box center [379, 29] width 5 height 5
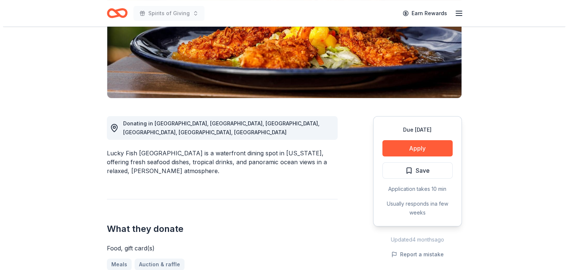
scroll to position [159, 0]
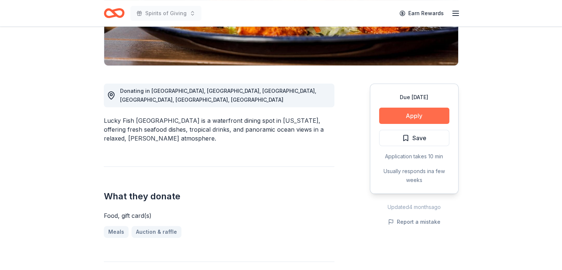
click at [418, 116] on button "Apply" at bounding box center [414, 116] width 70 height 16
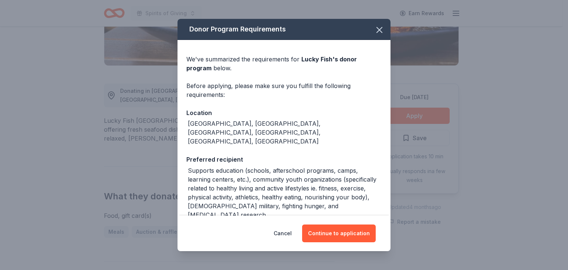
scroll to position [14, 0]
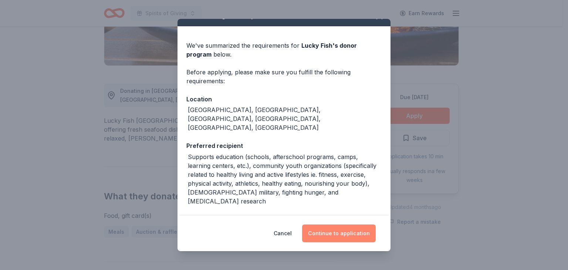
click at [349, 232] on button "Continue to application" at bounding box center [339, 233] width 74 height 18
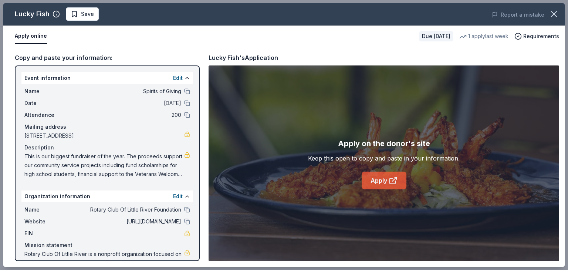
click at [391, 181] on icon at bounding box center [392, 180] width 9 height 9
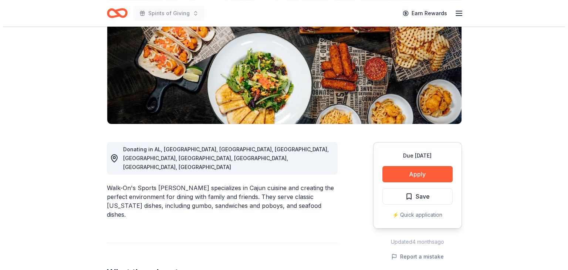
scroll to position [205, 0]
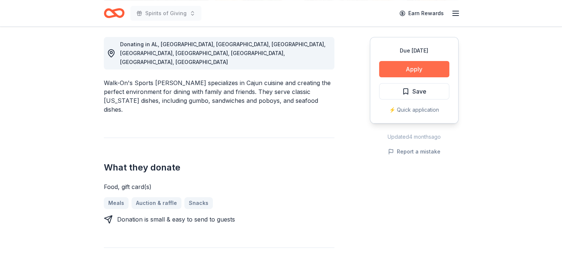
click at [420, 68] on button "Apply" at bounding box center [414, 69] width 70 height 16
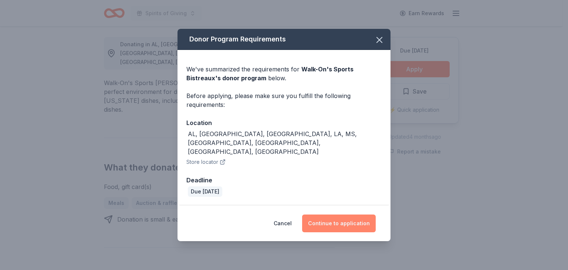
click at [344, 216] on button "Continue to application" at bounding box center [339, 223] width 74 height 18
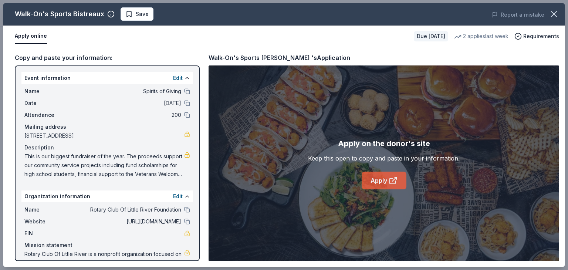
click at [382, 180] on link "Apply" at bounding box center [383, 180] width 45 height 18
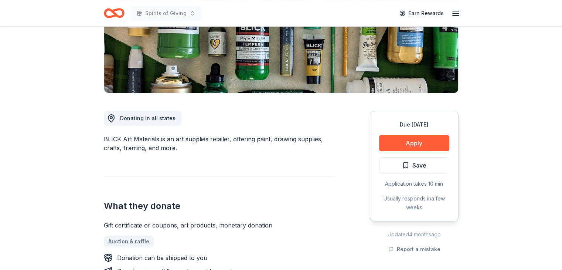
scroll to position [149, 0]
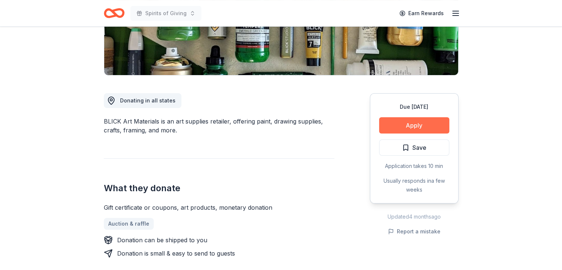
click at [417, 121] on button "Apply" at bounding box center [414, 125] width 70 height 16
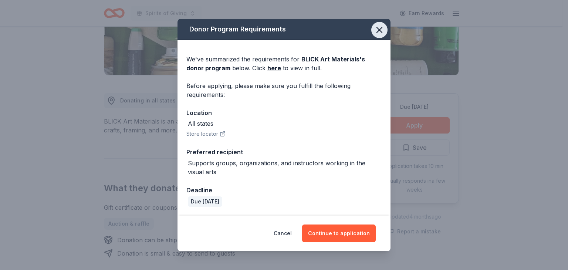
click at [378, 30] on icon "button" at bounding box center [379, 30] width 10 height 10
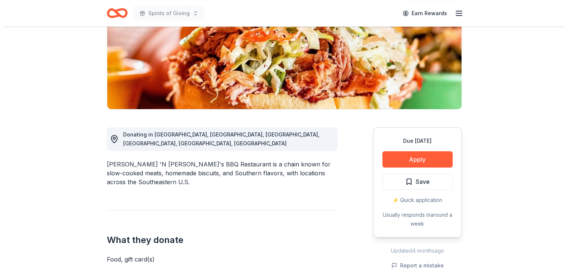
scroll to position [149, 0]
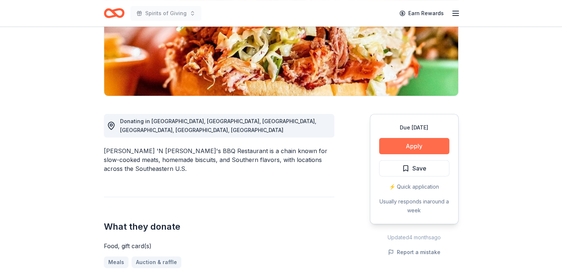
click at [410, 138] on button "Apply" at bounding box center [414, 146] width 70 height 16
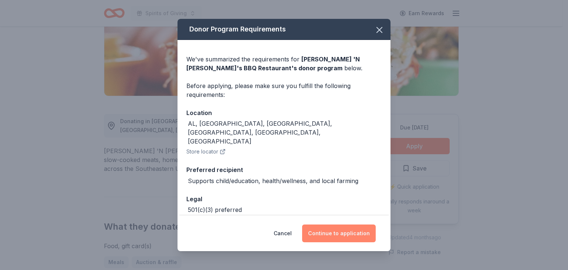
click at [343, 233] on button "Continue to application" at bounding box center [339, 233] width 74 height 18
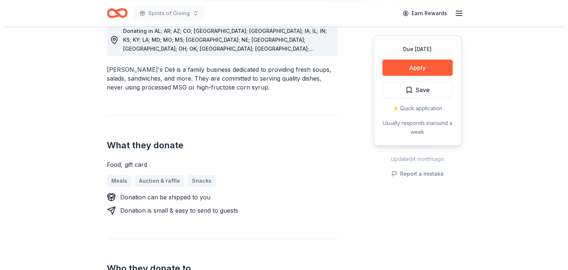
scroll to position [244, 0]
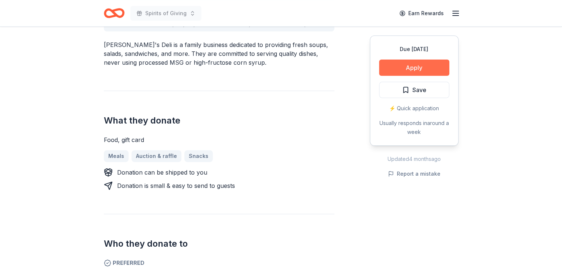
click at [418, 67] on button "Apply" at bounding box center [414, 68] width 70 height 16
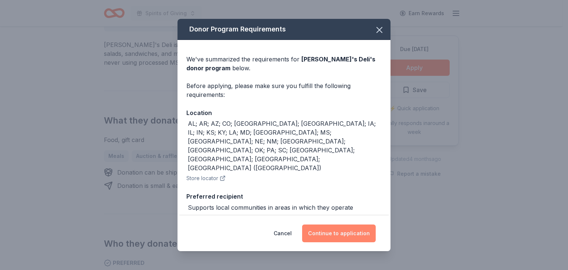
click at [351, 232] on button "Continue to application" at bounding box center [339, 233] width 74 height 18
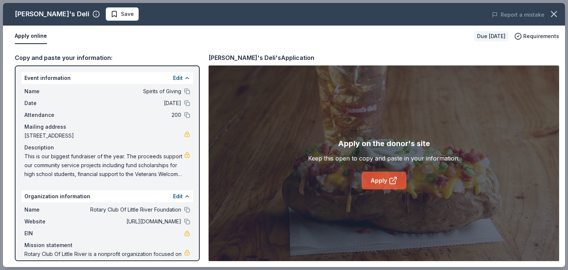
click at [392, 181] on icon at bounding box center [392, 180] width 9 height 9
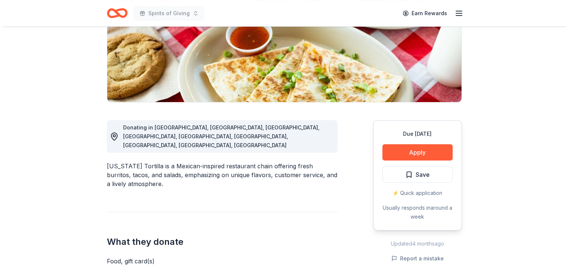
scroll to position [211, 0]
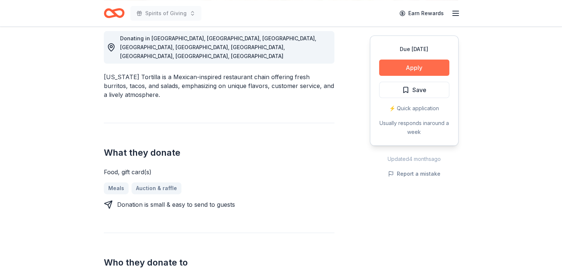
click at [410, 67] on button "Apply" at bounding box center [414, 68] width 70 height 16
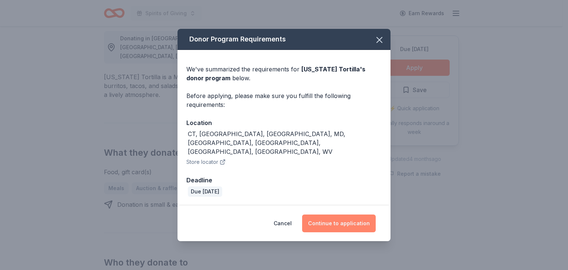
click at [340, 216] on button "Continue to application" at bounding box center [339, 223] width 74 height 18
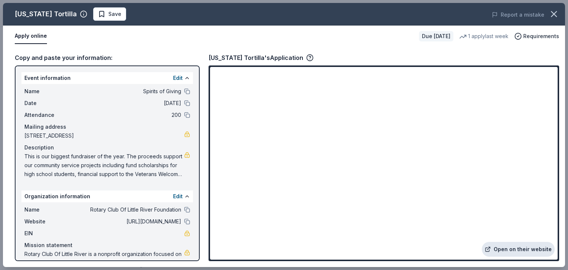
click at [529, 246] on link "Open on their website" at bounding box center [518, 249] width 73 height 15
